Goal: Information Seeking & Learning: Learn about a topic

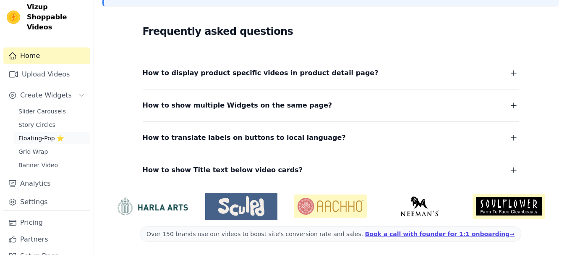
scroll to position [13, 0]
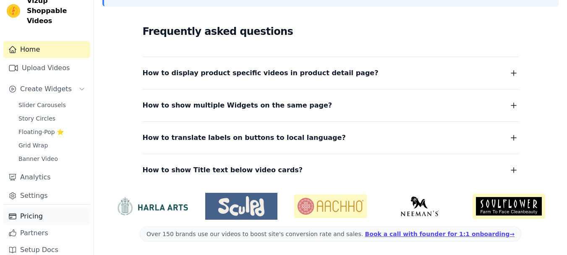
click at [45, 208] on link "Pricing" at bounding box center [46, 216] width 87 height 17
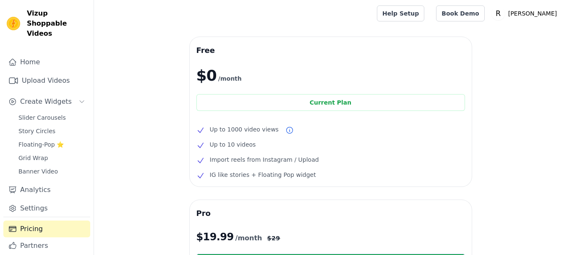
click at [238, 132] on span "Up to 1000 video views" at bounding box center [244, 129] width 69 height 10
click at [237, 145] on span "Up to 10 videos" at bounding box center [233, 144] width 46 height 10
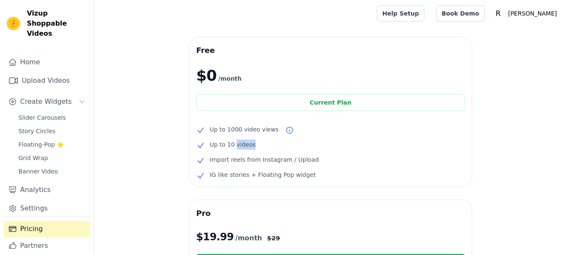
click at [237, 145] on span "Up to 10 videos" at bounding box center [233, 144] width 46 height 10
click at [217, 133] on span "Up to 1000 video views" at bounding box center [244, 129] width 69 height 10
click at [225, 149] on span "Up to 10 videos" at bounding box center [233, 144] width 46 height 10
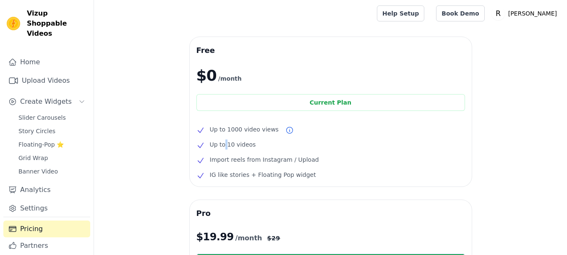
click at [225, 149] on span "Up to 10 videos" at bounding box center [233, 144] width 46 height 10
click at [235, 165] on span "Import reels from Instagram / Upload" at bounding box center [264, 159] width 109 height 10
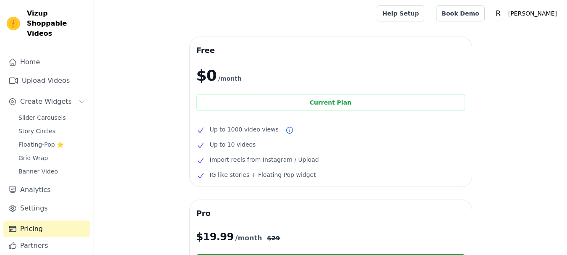
click at [240, 176] on span "IG like stories + Floating Pop widget" at bounding box center [263, 175] width 106 height 10
click at [235, 160] on span "Import reels from Instagram / Upload" at bounding box center [264, 159] width 109 height 10
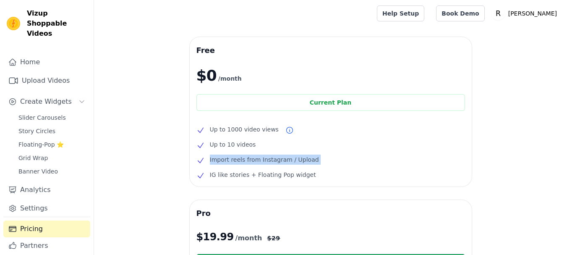
click at [235, 160] on span "Import reels from Instagram / Upload" at bounding box center [264, 159] width 109 height 10
click at [44, 113] on span "Slider Carousels" at bounding box center [41, 117] width 47 height 8
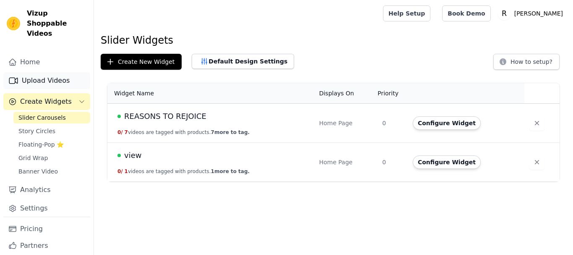
click at [42, 73] on link "Upload Videos" at bounding box center [46, 80] width 87 height 17
